Goal: Check status: Check status

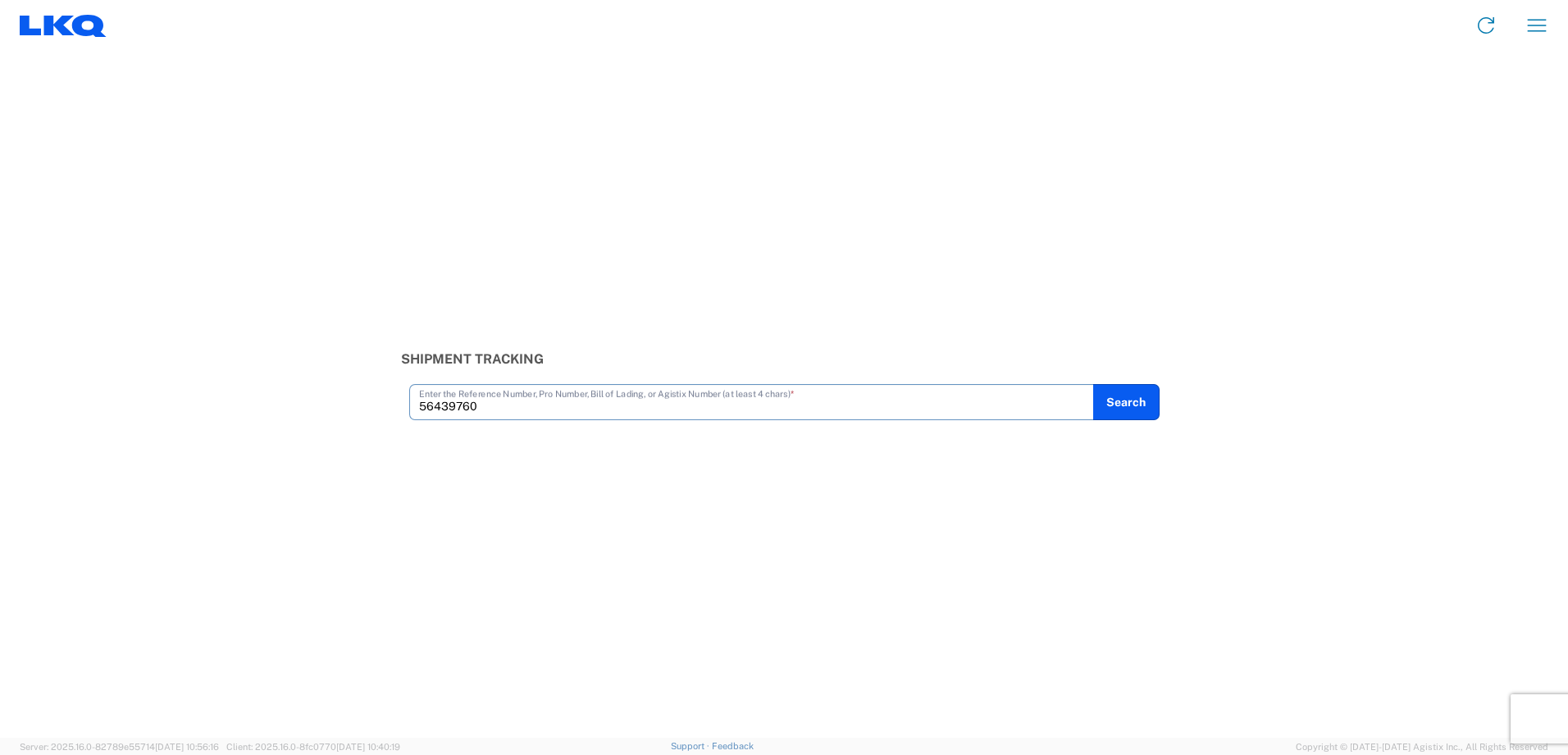
type input "56439760"
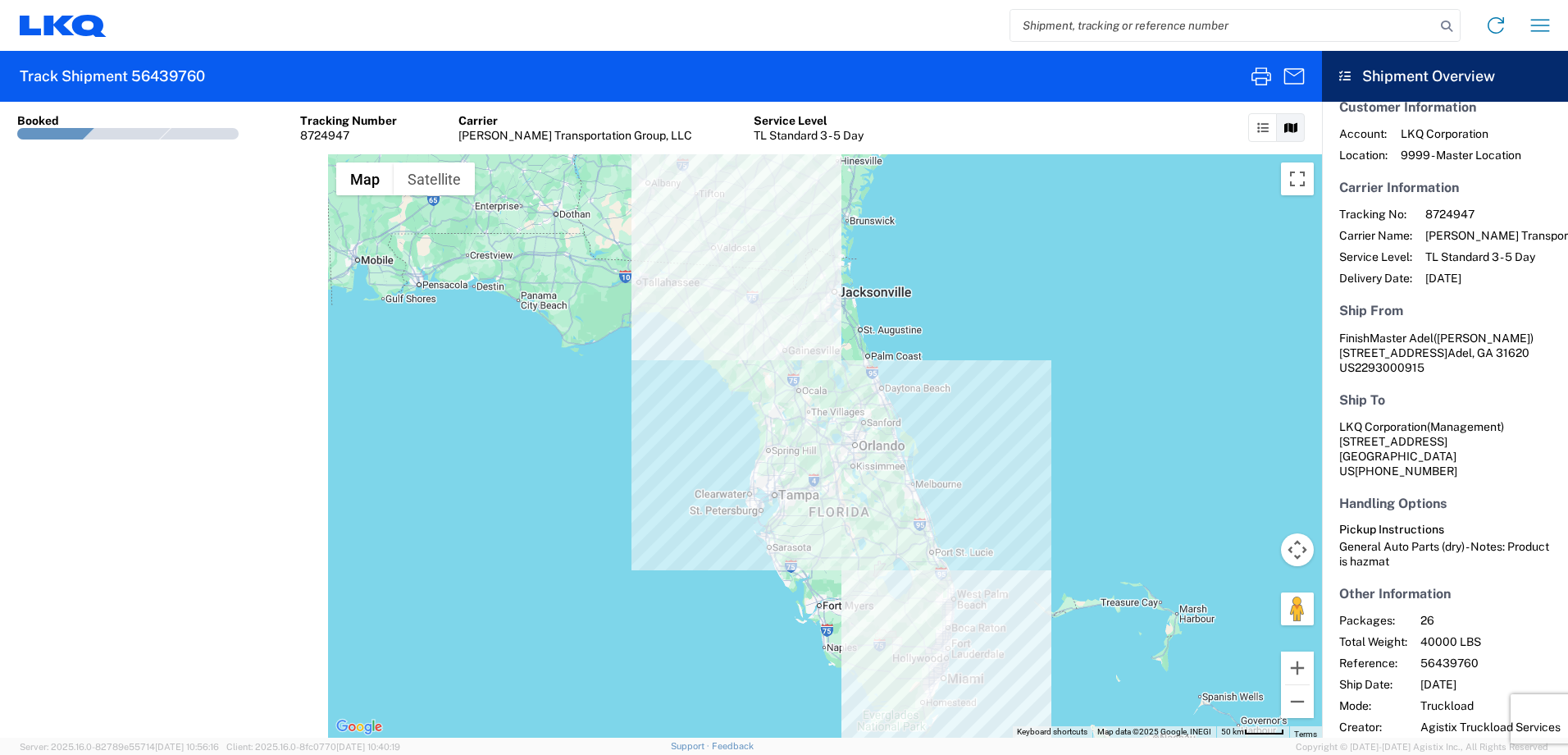
scroll to position [31, 0]
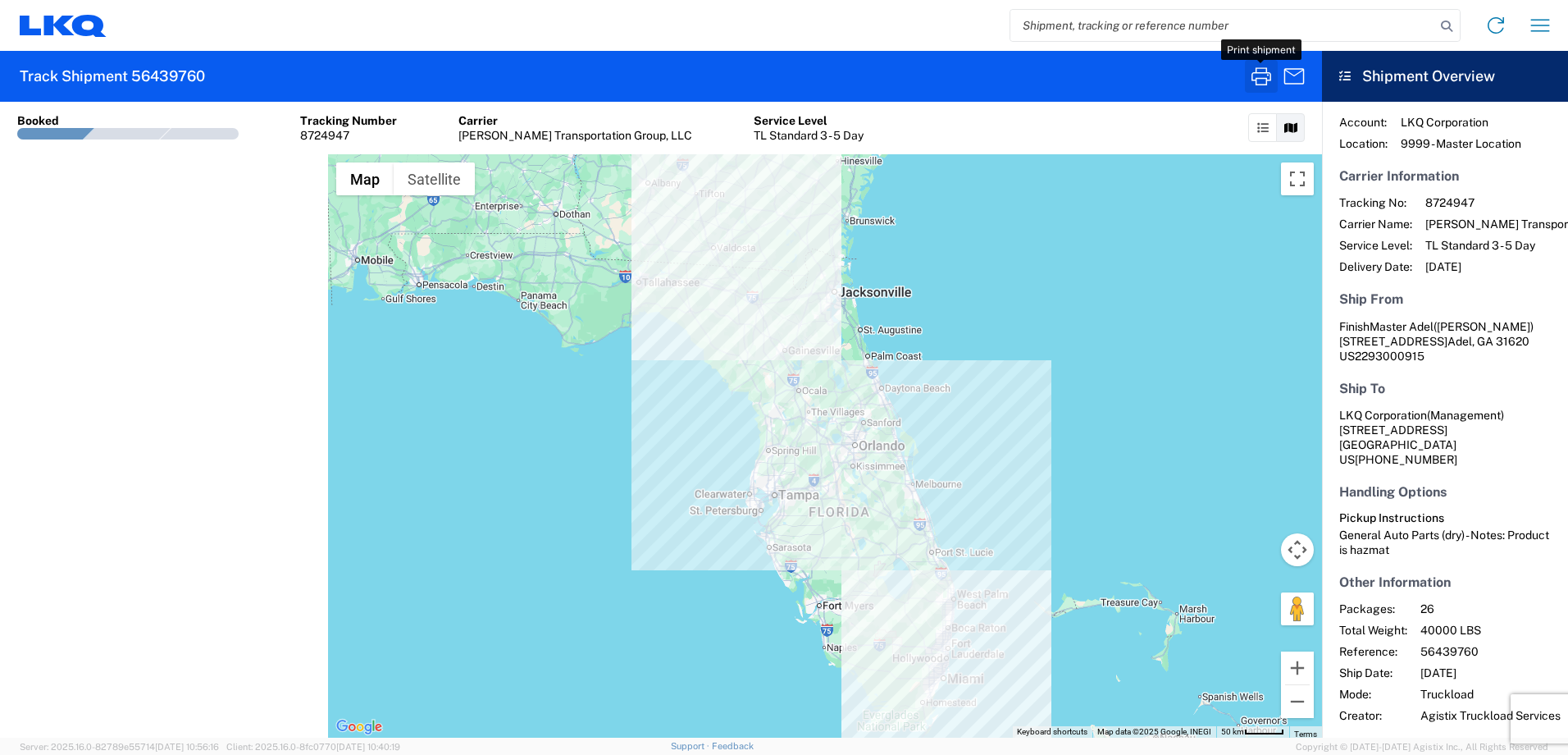
click at [1268, 74] on icon "button" at bounding box center [1261, 75] width 26 height 26
